Goal: Check status: Check status

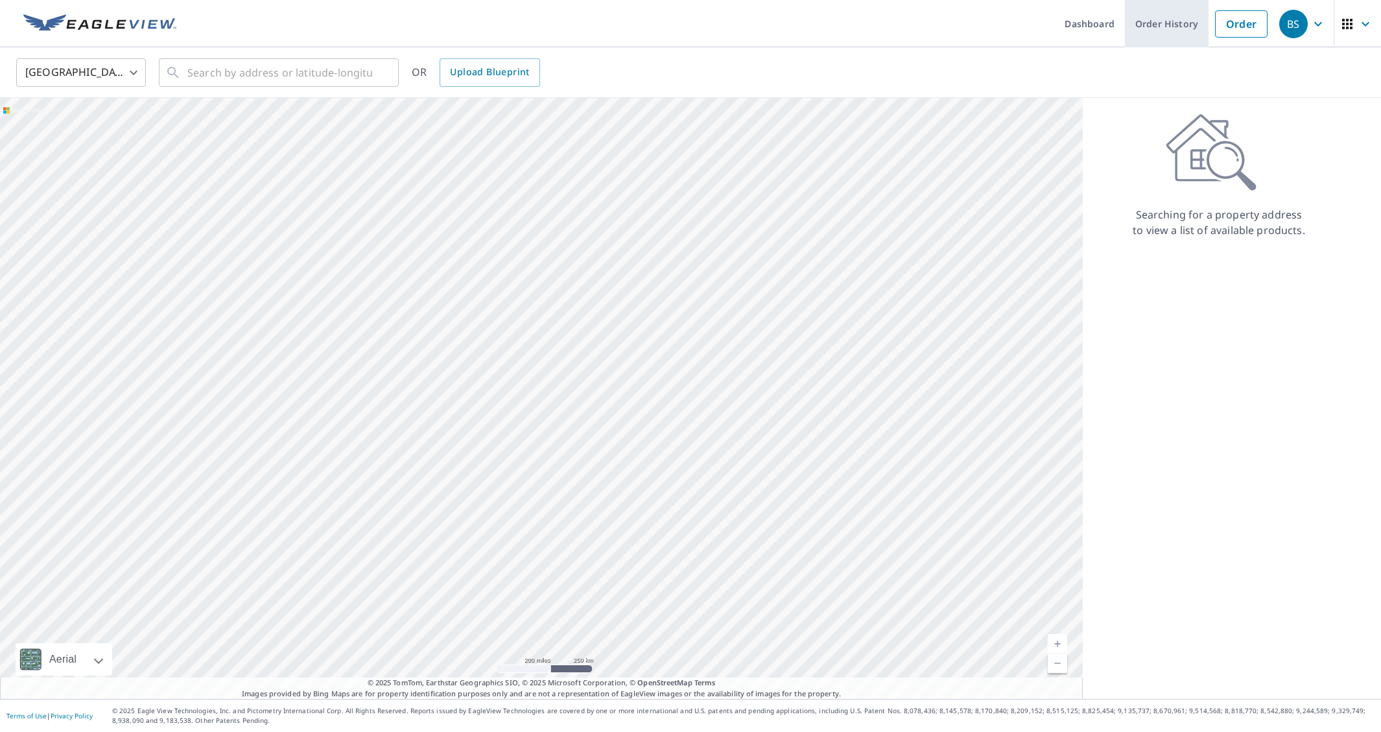
click at [1178, 30] on link "Order History" at bounding box center [1167, 23] width 84 height 47
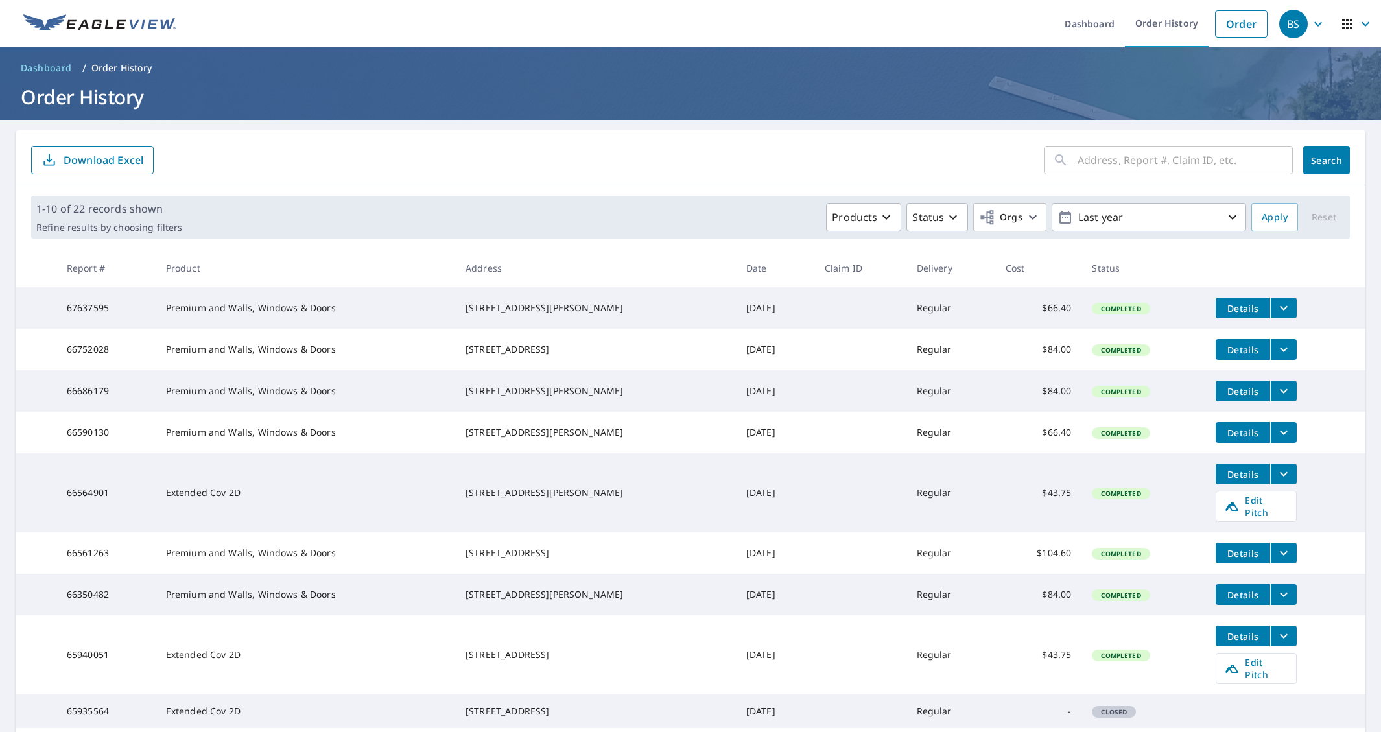
click at [1094, 160] on input "text" at bounding box center [1185, 160] width 215 height 36
type input "7440"
click at [1319, 158] on span "Search" at bounding box center [1327, 160] width 26 height 12
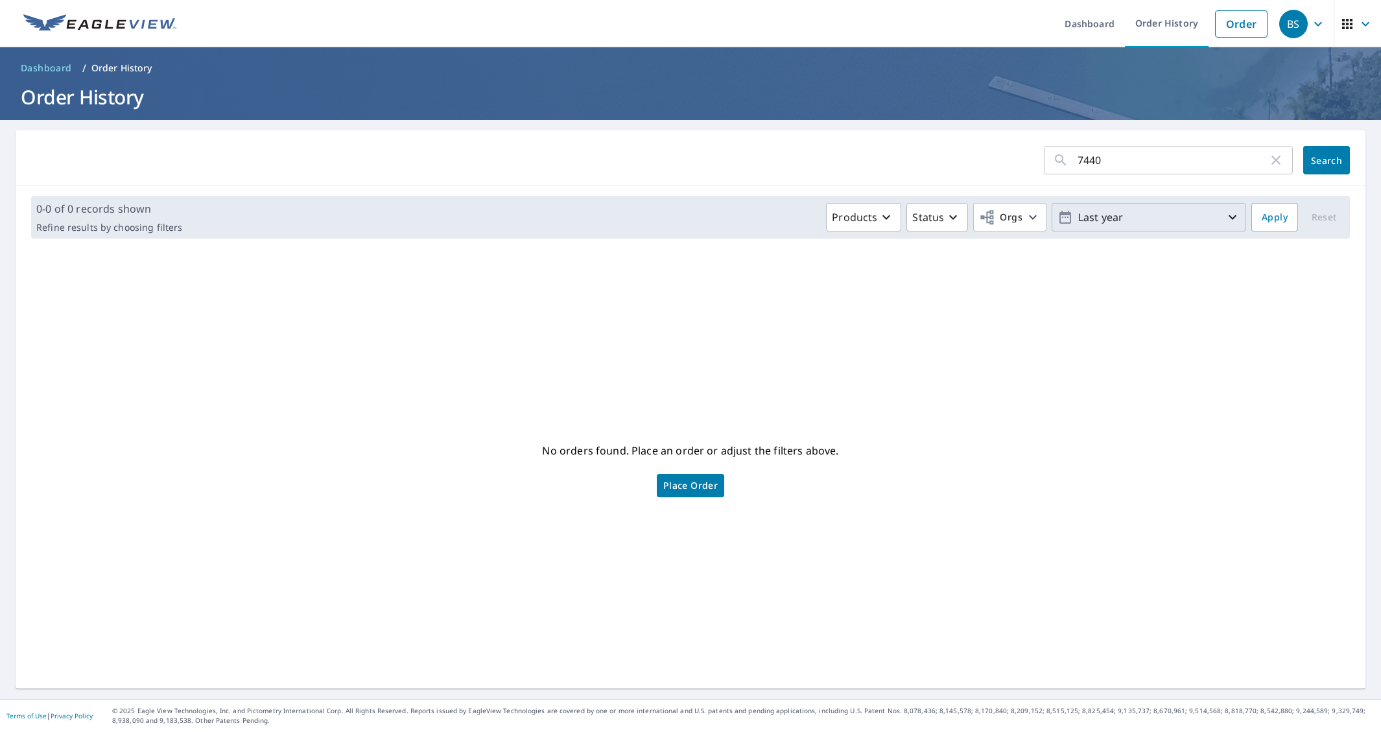
click at [1164, 217] on p "Last year" at bounding box center [1149, 217] width 152 height 23
click at [1128, 366] on p "365 days" at bounding box center [1140, 368] width 43 height 16
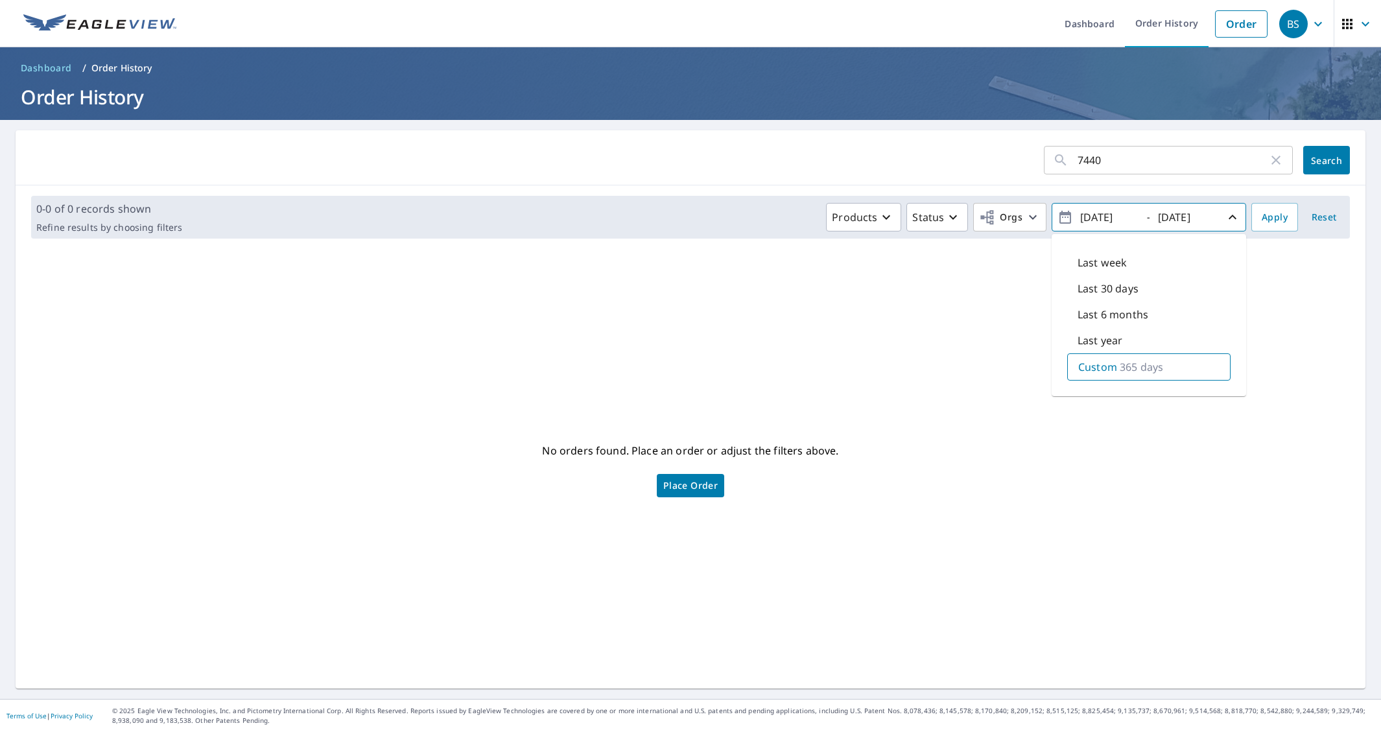
click at [1231, 216] on icon "button" at bounding box center [1233, 217] width 16 height 16
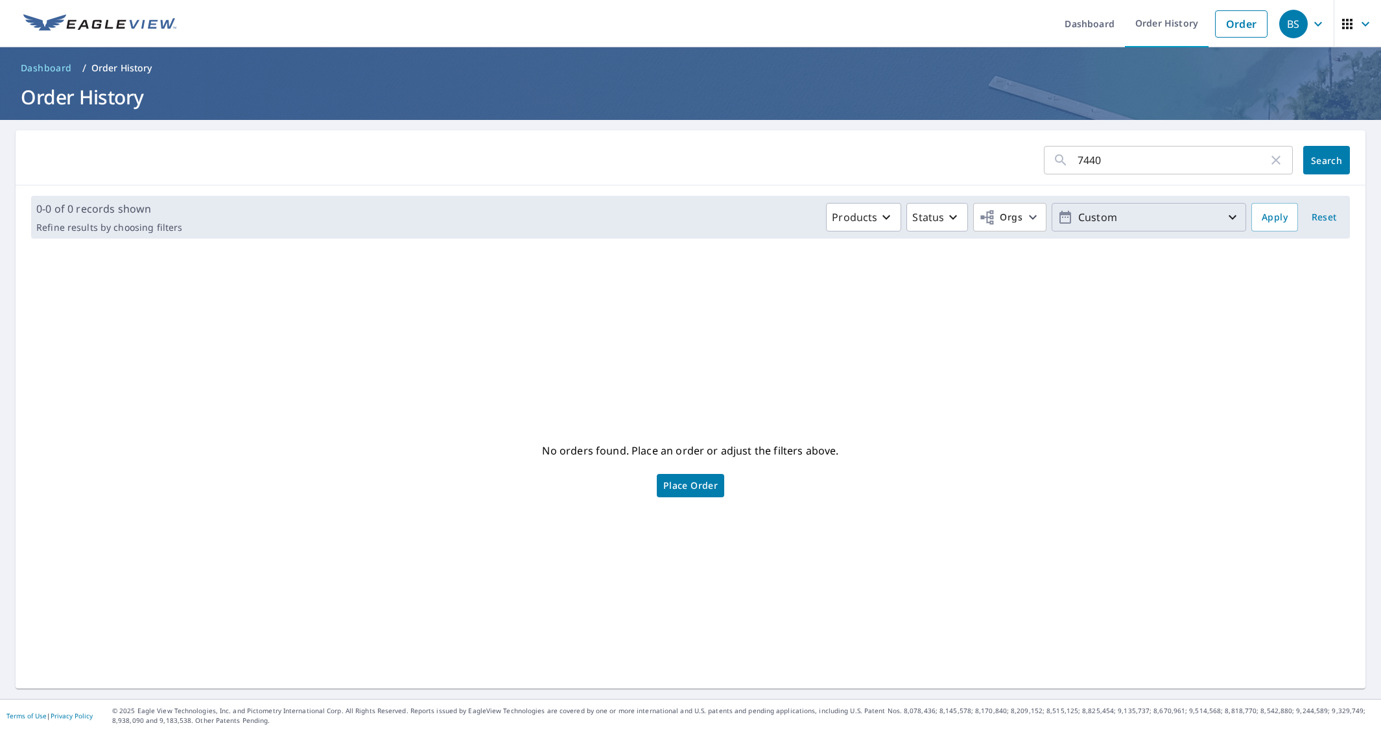
click at [1166, 215] on p "Custom" at bounding box center [1149, 217] width 152 height 23
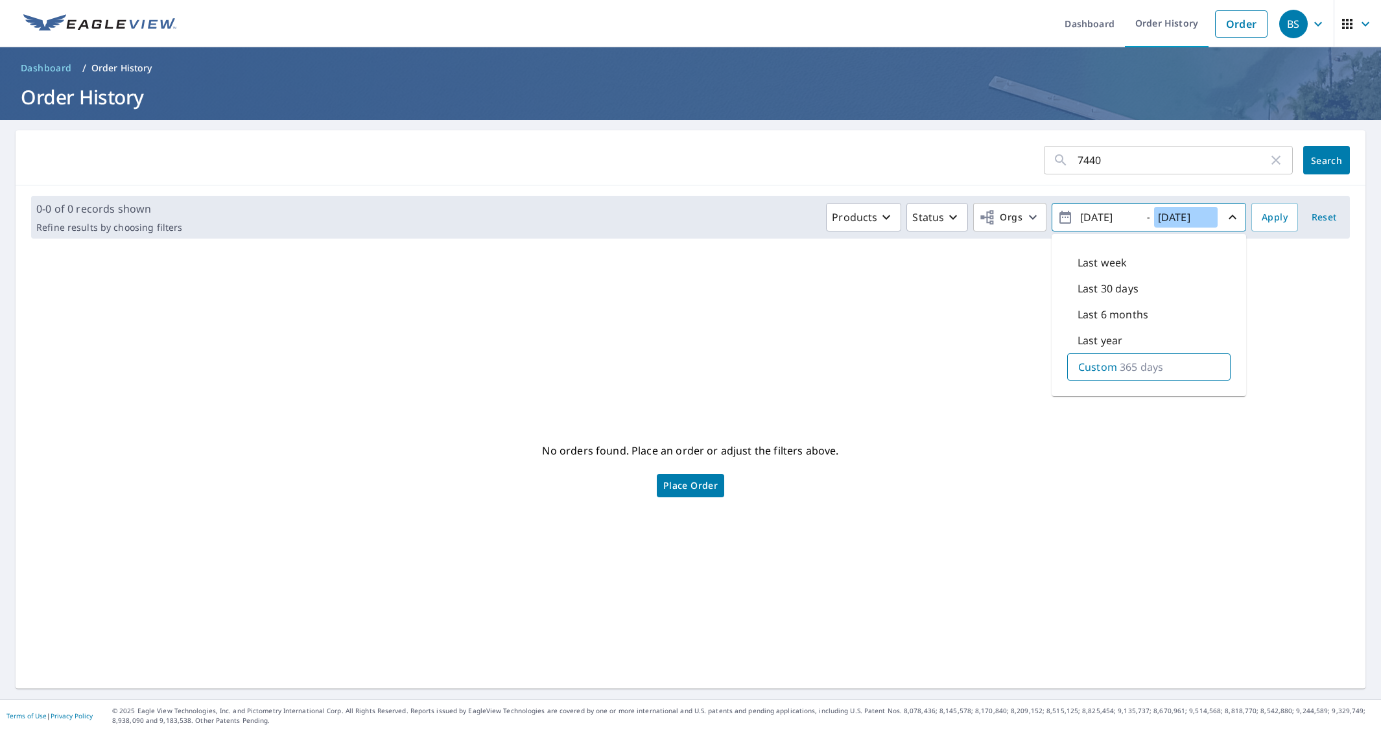
click at [1173, 221] on input "[DATE]" at bounding box center [1186, 217] width 64 height 21
drag, startPoint x: 1215, startPoint y: 215, endPoint x: 1075, endPoint y: 213, distance: 140.1
click at [1075, 213] on span "[DATE] - [DATE]" at bounding box center [1149, 217] width 183 height 23
click at [1108, 214] on input "[DATE]" at bounding box center [1109, 217] width 64 height 21
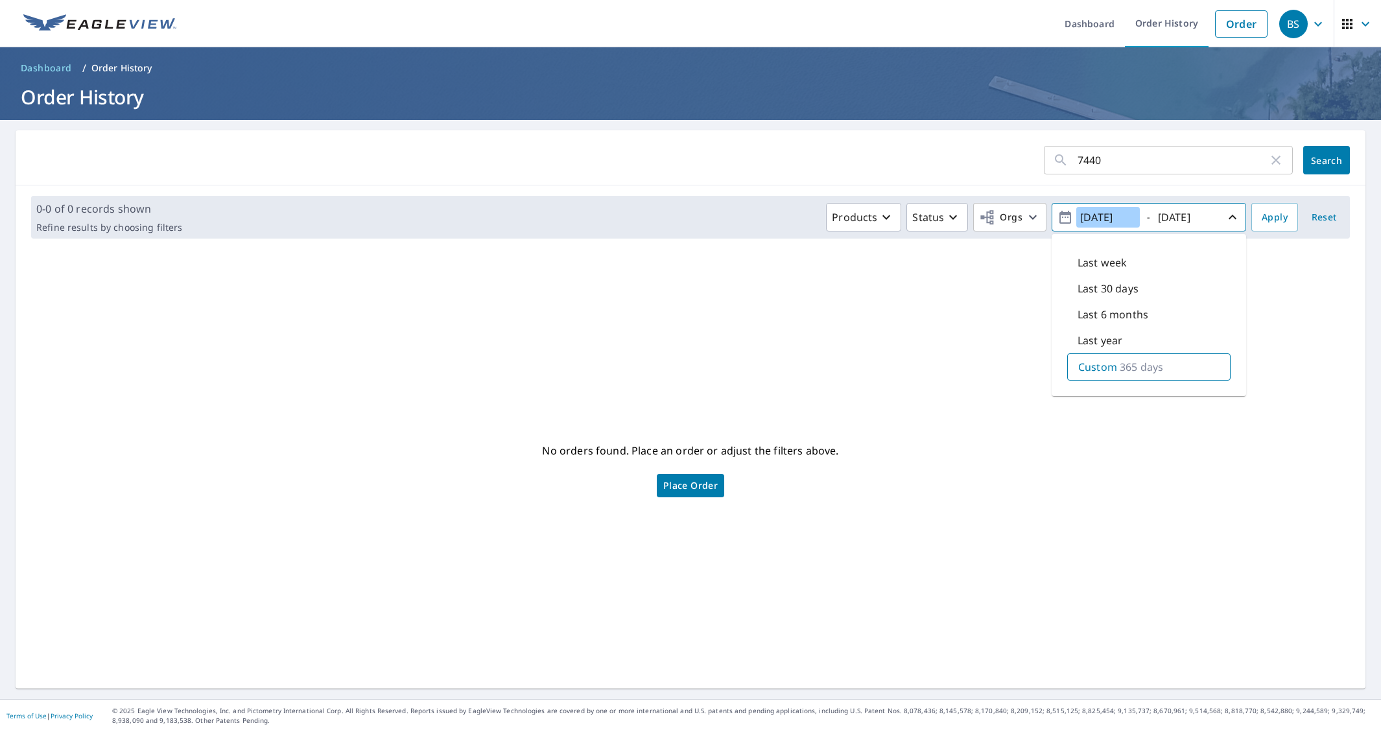
click at [1108, 214] on input "[DATE]" at bounding box center [1109, 217] width 64 height 21
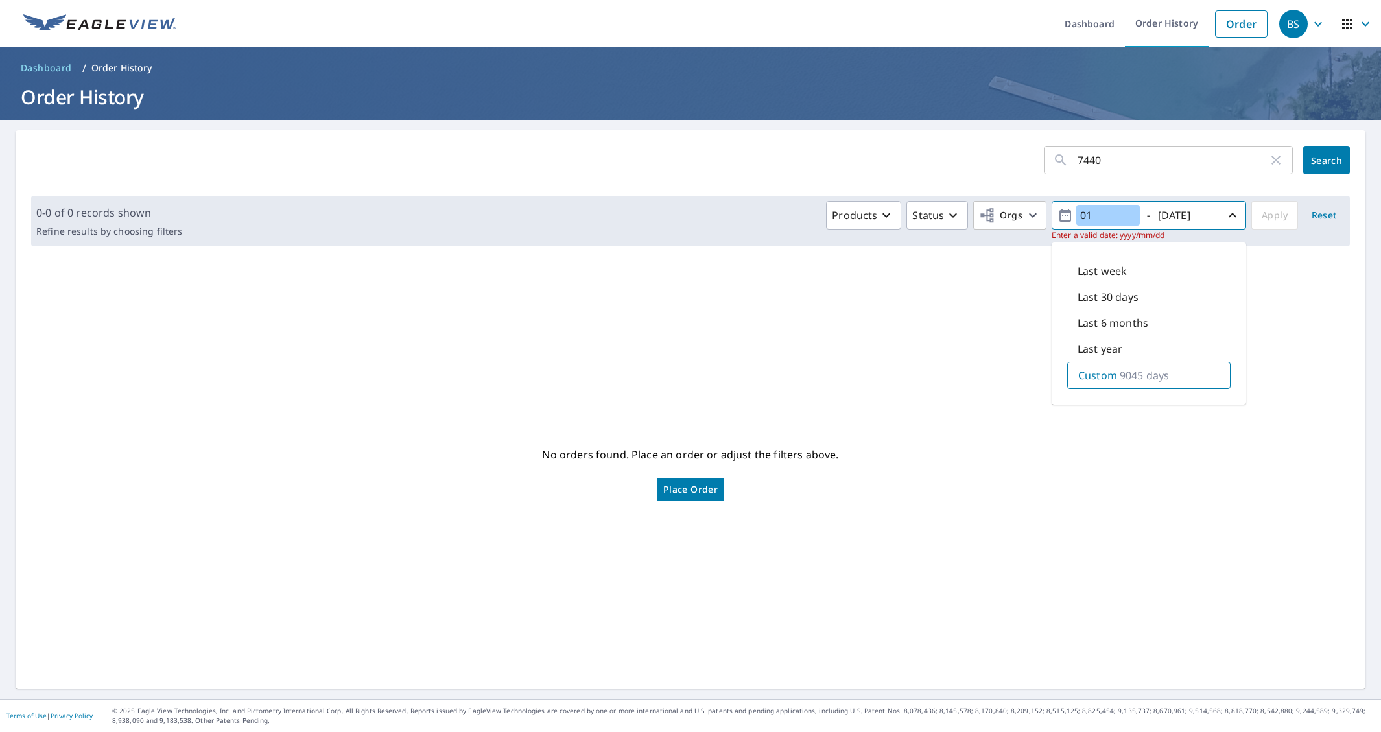
type input "0"
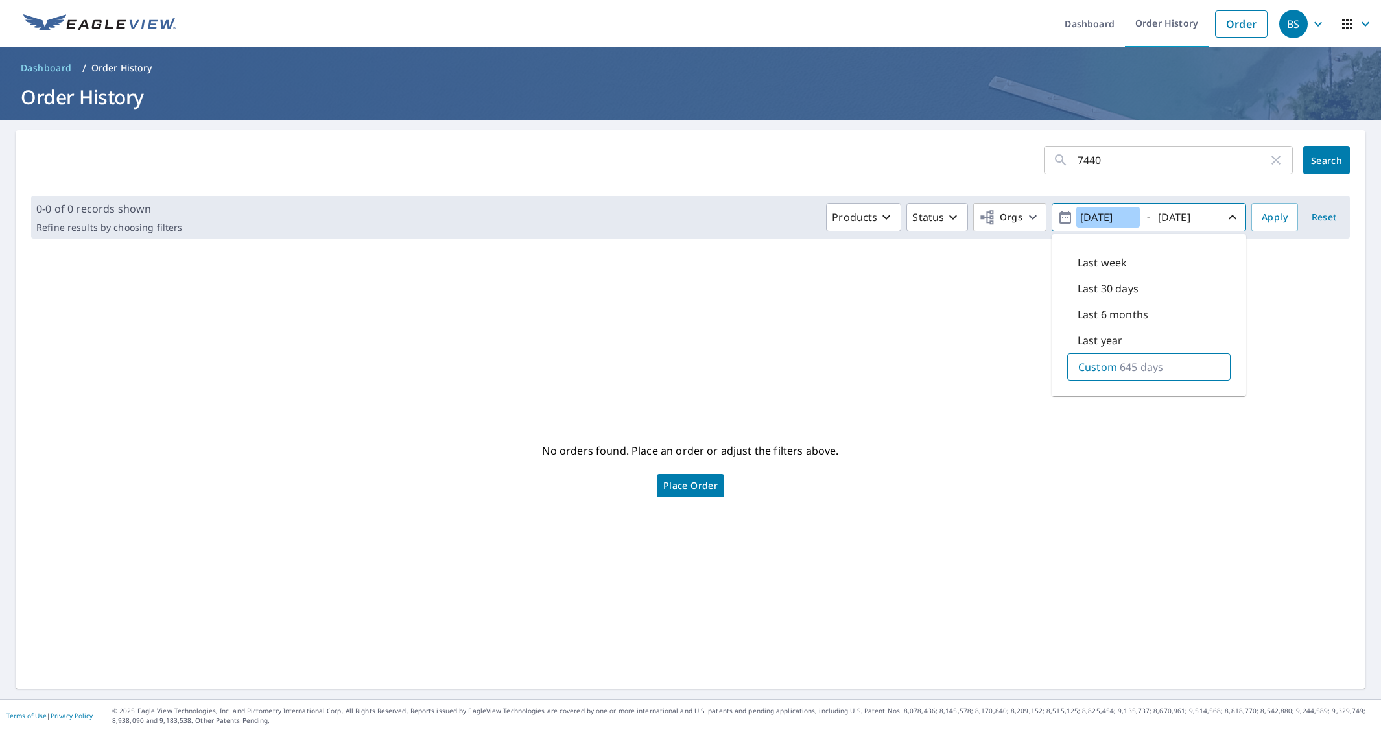
type input "[DATE]"
click at [1212, 217] on input "[DATE]" at bounding box center [1186, 217] width 64 height 21
type input "[DATE]"
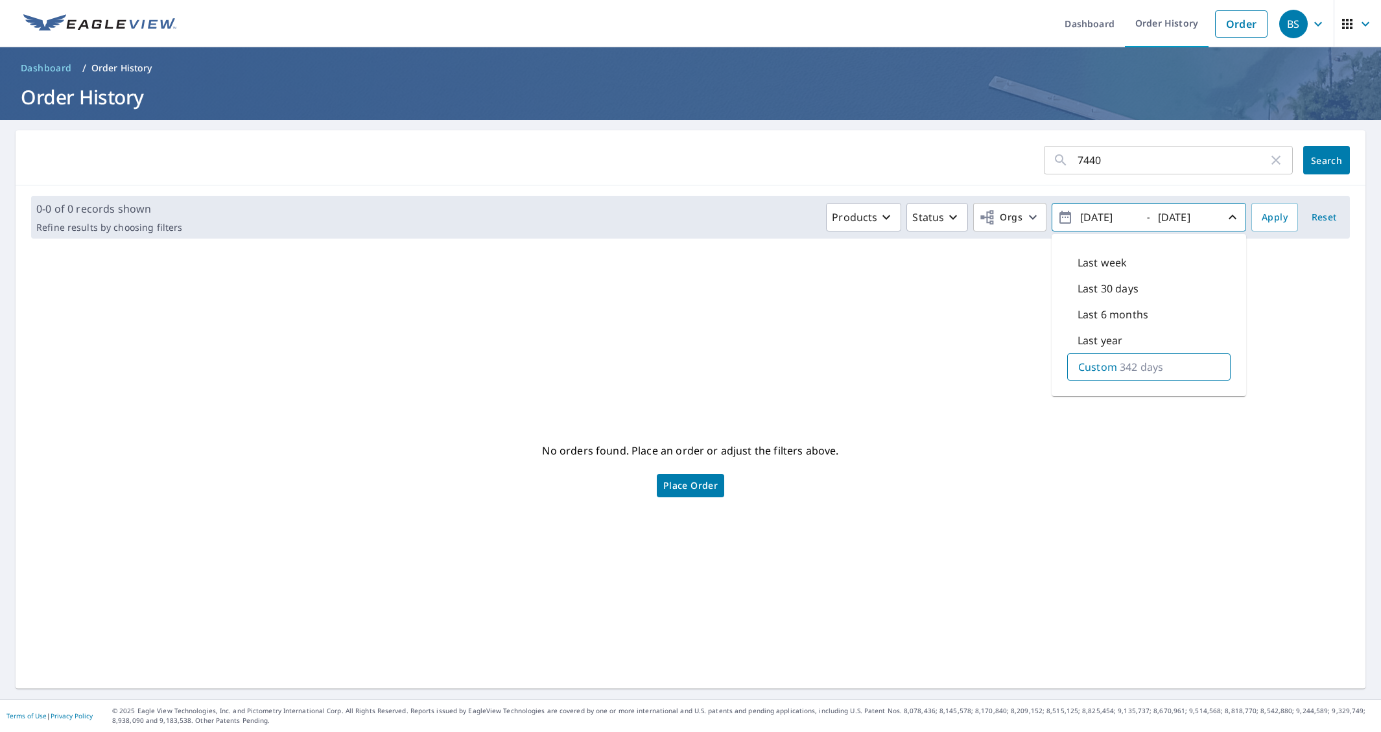
drag, startPoint x: 1264, startPoint y: 256, endPoint x: 1265, endPoint y: 243, distance: 12.3
click at [1264, 256] on div "7440 ​ Search 0-0 of 0 records shown Refine results by choosing filters Product…" at bounding box center [691, 409] width 1350 height 558
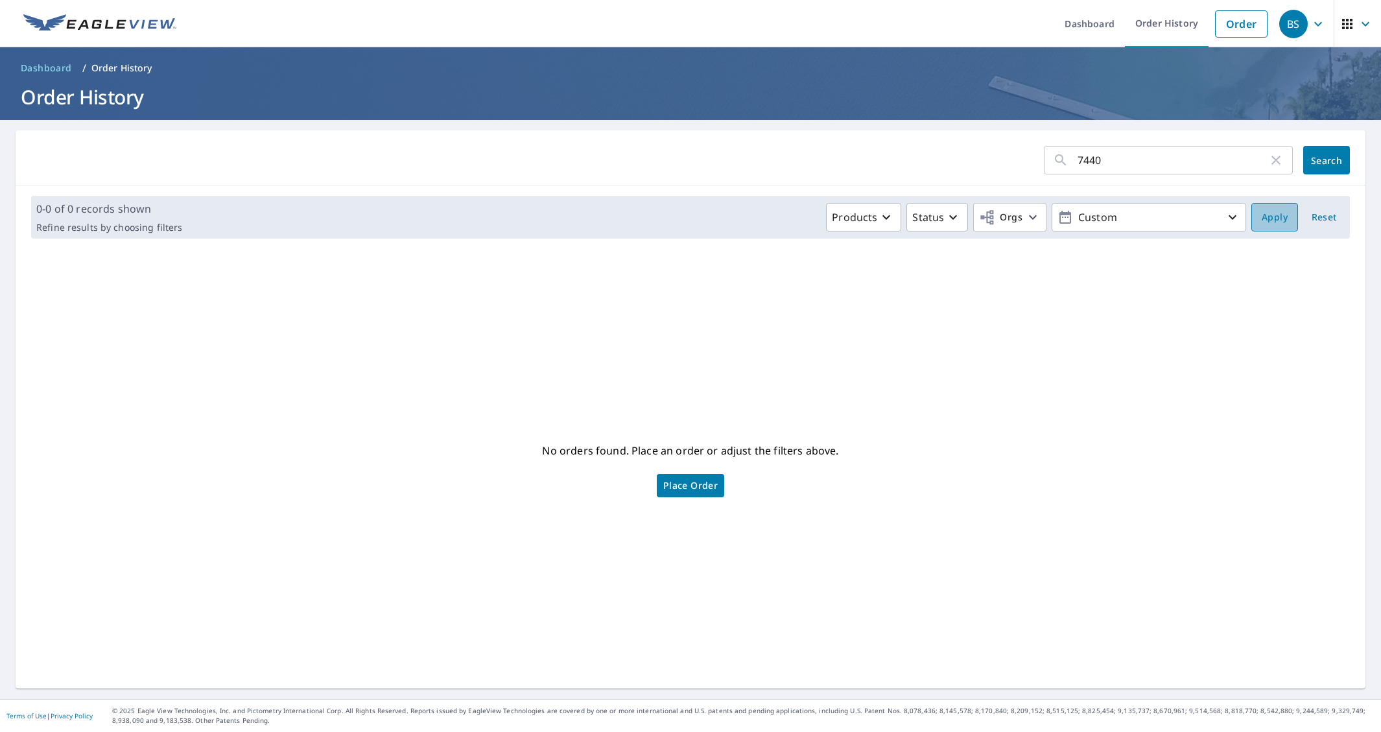
click at [1271, 223] on span "Apply" at bounding box center [1275, 217] width 26 height 16
click at [1153, 214] on p "Custom" at bounding box center [1149, 217] width 152 height 23
drag, startPoint x: 1268, startPoint y: 221, endPoint x: 767, endPoint y: 14, distance: 542.1
click at [1267, 221] on span "Apply" at bounding box center [1275, 217] width 26 height 16
